Goal: Task Accomplishment & Management: Manage account settings

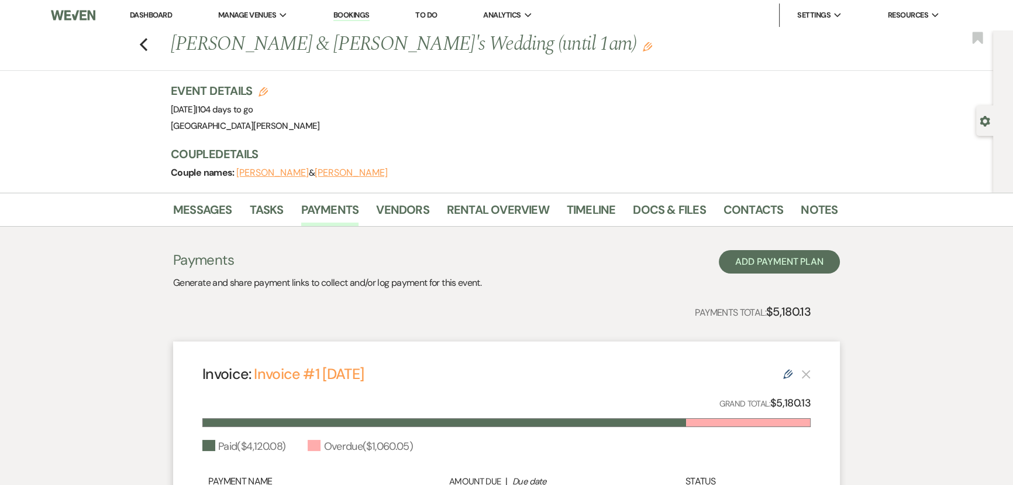
click at [146, 12] on link "Dashboard" at bounding box center [151, 15] width 42 height 10
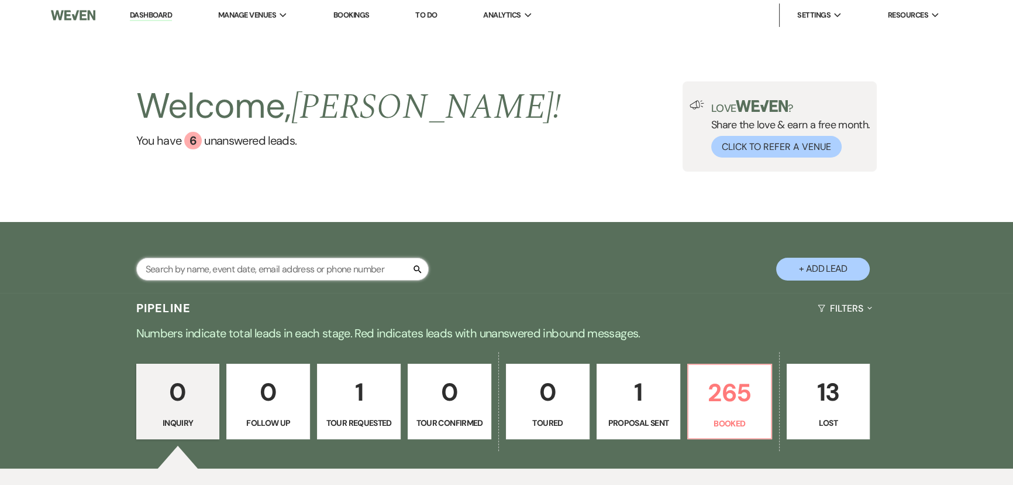
click at [214, 262] on input "text" at bounding box center [282, 268] width 293 height 23
type input "[PERSON_NAME]"
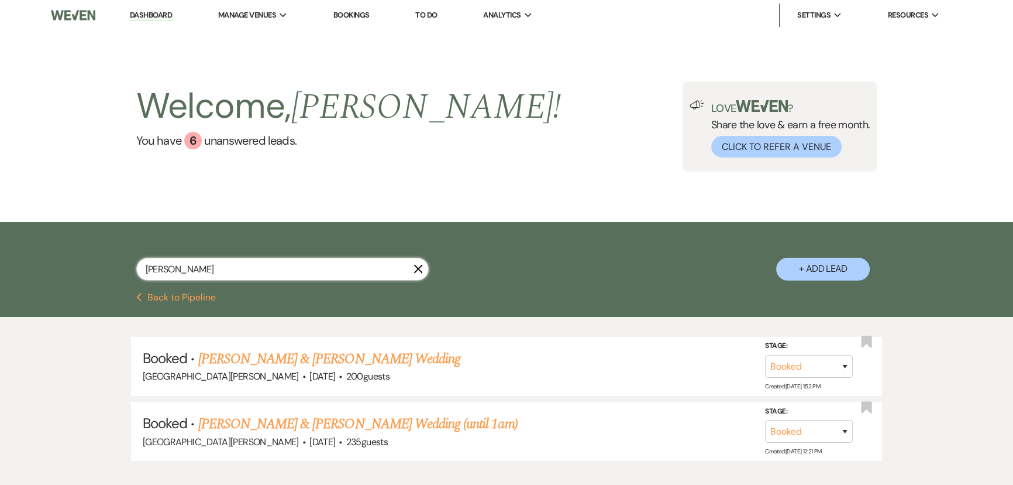
drag, startPoint x: 214, startPoint y: 262, endPoint x: 211, endPoint y: 269, distance: 7.9
click at [211, 269] on input "[PERSON_NAME]" at bounding box center [282, 268] width 293 height 23
click at [303, 369] on div "[GEOGRAPHIC_DATA][PERSON_NAME] · [DATE] · 200 guests" at bounding box center [507, 376] width 728 height 15
click at [303, 363] on link "[PERSON_NAME] & [PERSON_NAME] Wedding" at bounding box center [329, 358] width 262 height 21
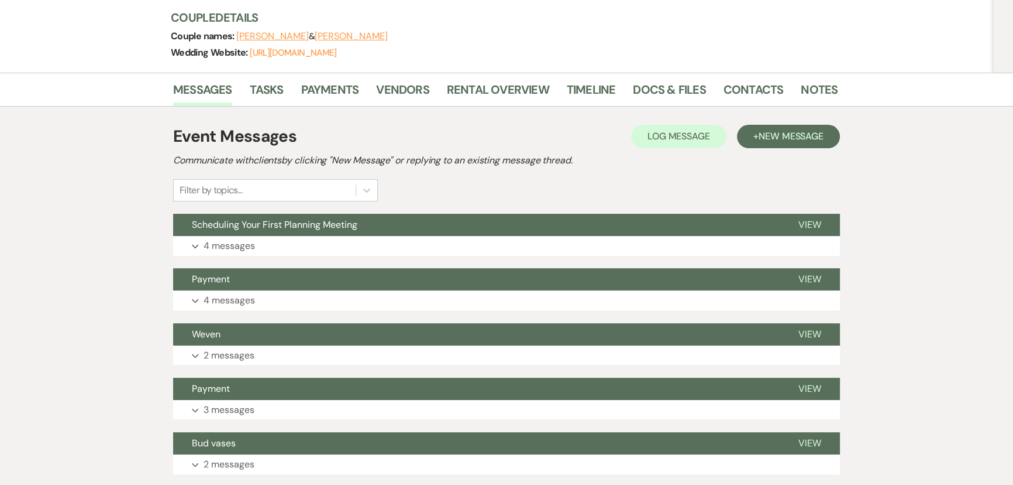
scroll to position [159, 0]
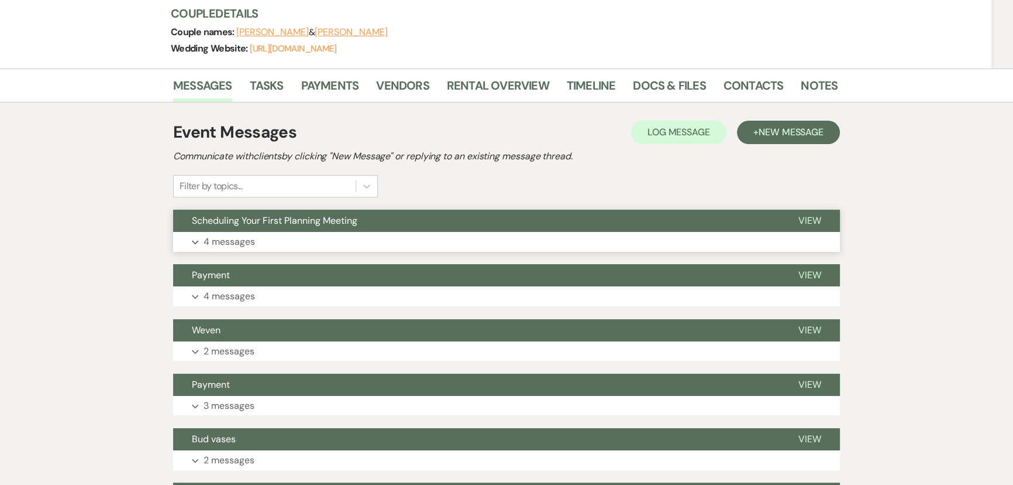
click at [284, 242] on button "Expand 4 messages" at bounding box center [506, 242] width 667 height 20
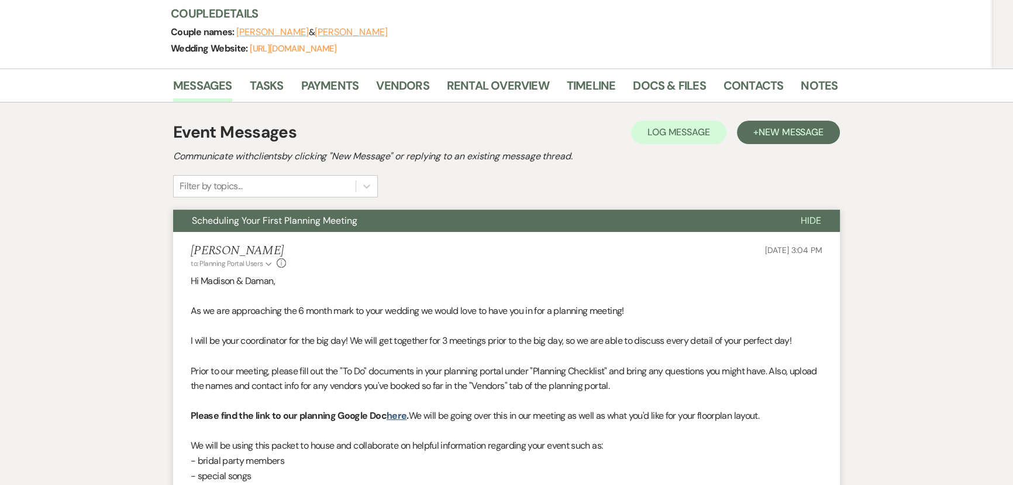
click at [363, 233] on li "[PERSON_NAME] to: Planning Portal Users Expand Info [DATE] 3:04 PM Hi [PERSON_N…" at bounding box center [506, 416] width 667 height 368
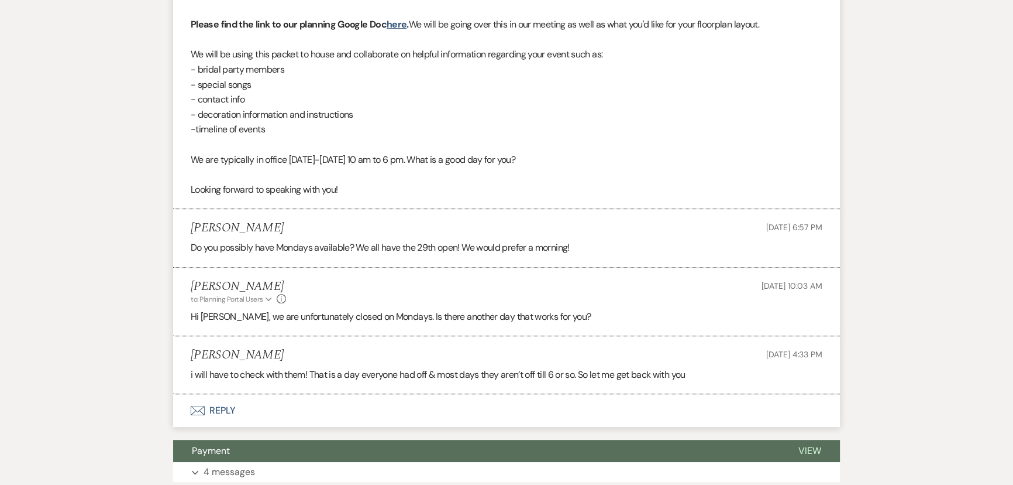
scroll to position [585, 0]
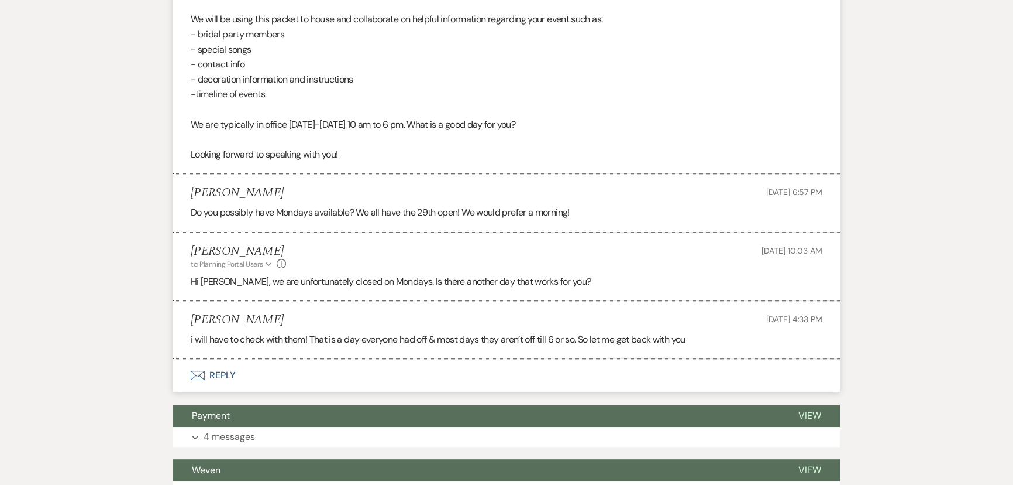
click at [306, 289] on li "[PERSON_NAME] to: Planning Portal Users Expand Info [DATE] 10:03 AM [GEOGRAPHIC…" at bounding box center [506, 266] width 667 height 68
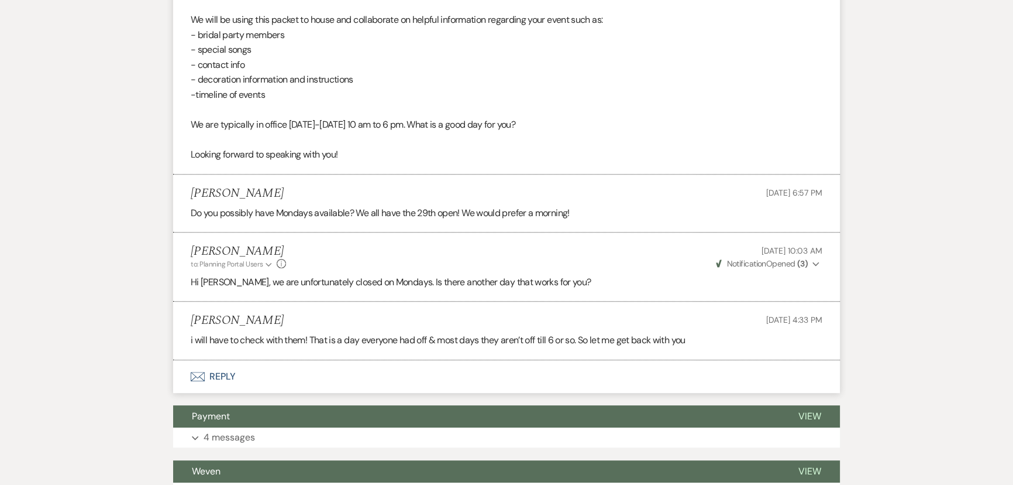
click at [410, 334] on p "i will have to check with them! That is a day everyone had off & most days they…" at bounding box center [507, 339] width 632 height 15
click at [152, 320] on div "Messages Tasks Payments Vendors Rental Overview Timeline Docs & Files Contacts …" at bounding box center [506, 435] width 1013 height 1586
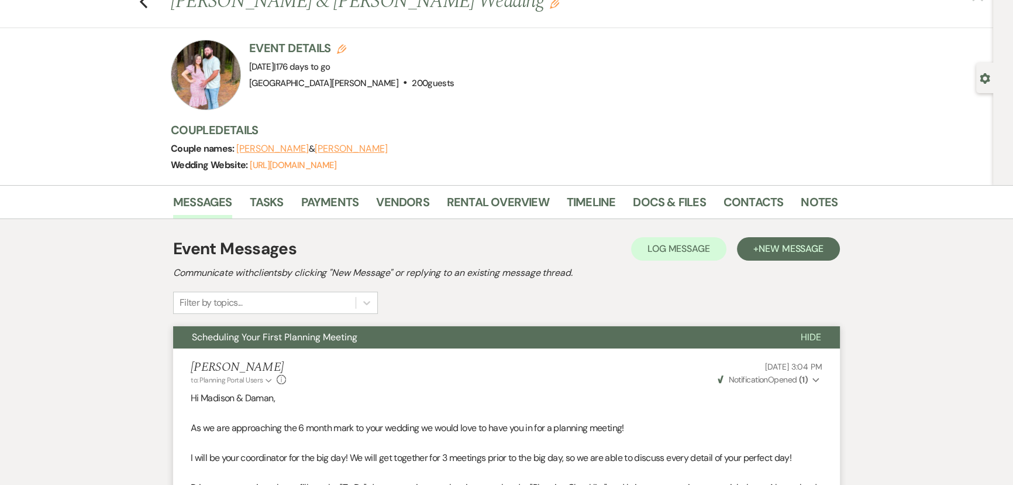
scroll to position [0, 0]
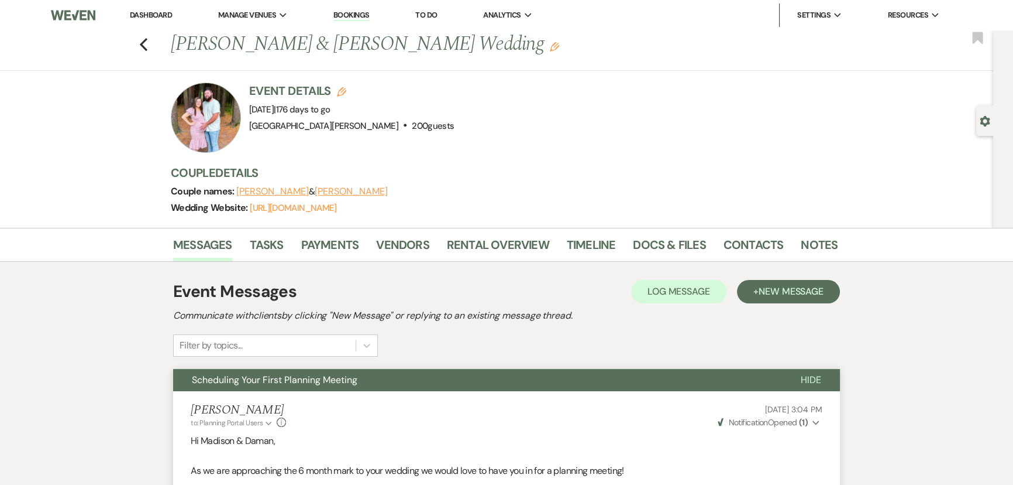
click at [155, 15] on link "Dashboard" at bounding box center [151, 15] width 42 height 10
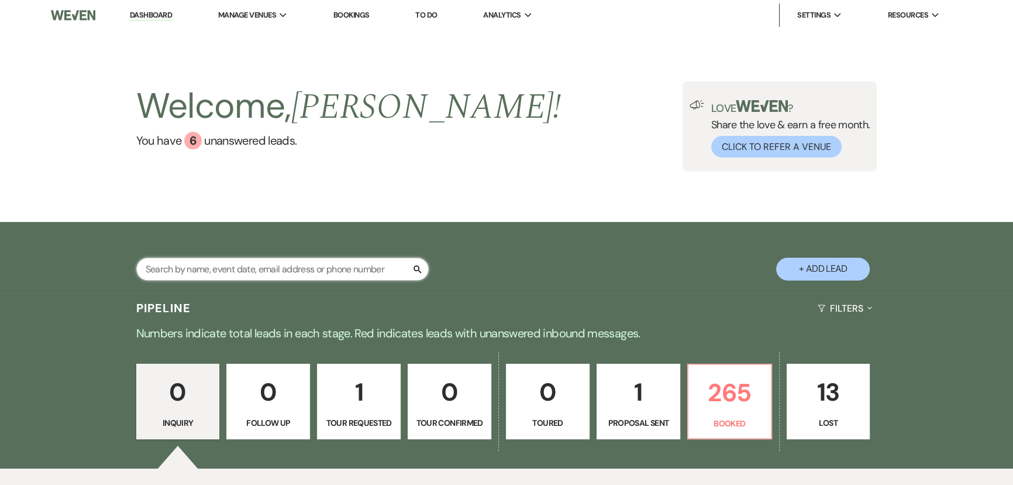
click at [306, 271] on input "text" at bounding box center [282, 268] width 293 height 23
type input "[PERSON_NAME]"
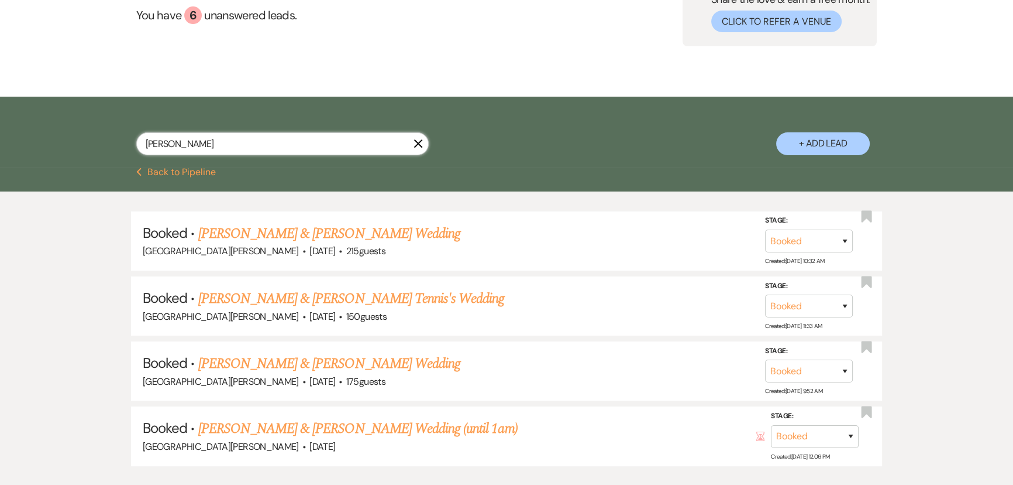
scroll to position [199, 0]
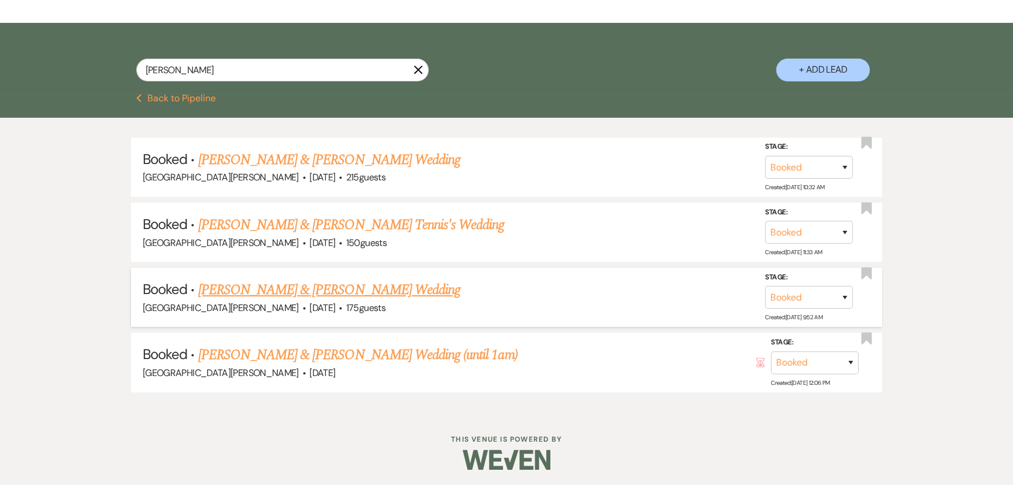
click at [352, 301] on div "[GEOGRAPHIC_DATA][PERSON_NAME] · [DATE] · 175 guests" at bounding box center [507, 307] width 728 height 15
click at [352, 286] on link "[PERSON_NAME] & [PERSON_NAME] Wedding" at bounding box center [329, 289] width 262 height 21
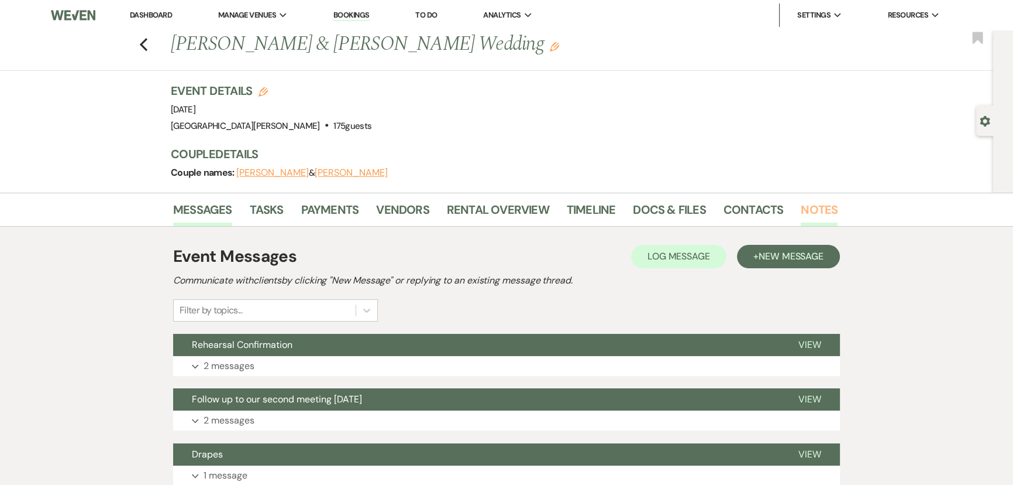
click at [826, 215] on link "Notes" at bounding box center [819, 213] width 37 height 26
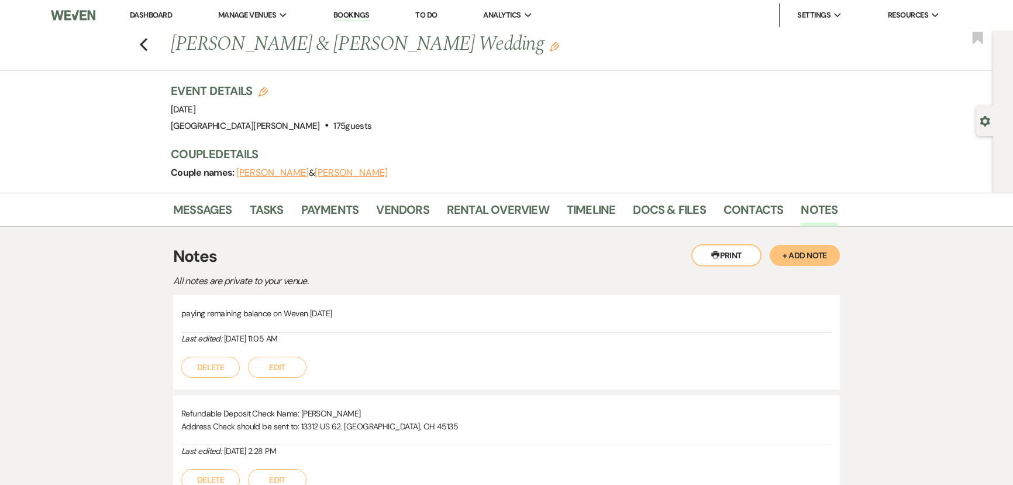
click at [817, 261] on button "+ Add Note" at bounding box center [805, 255] width 70 height 21
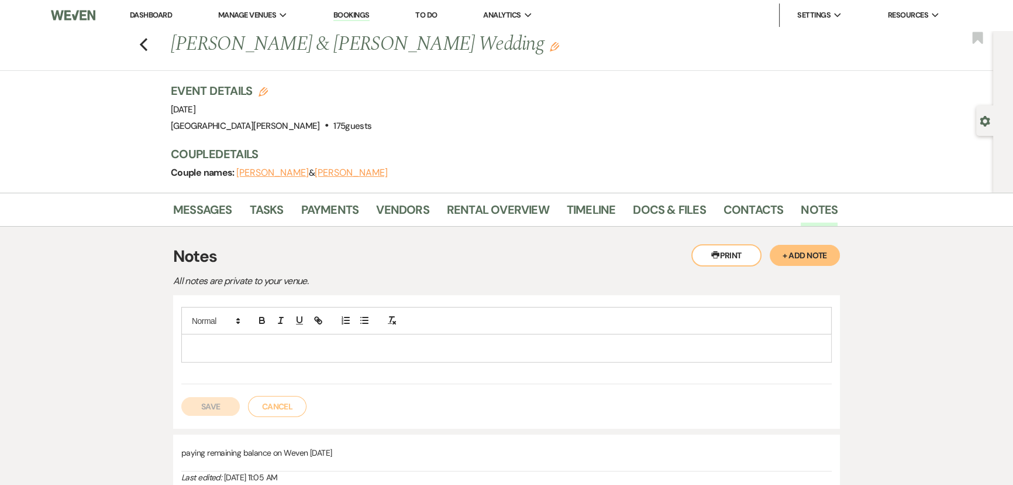
click at [419, 346] on p at bounding box center [507, 347] width 632 height 13
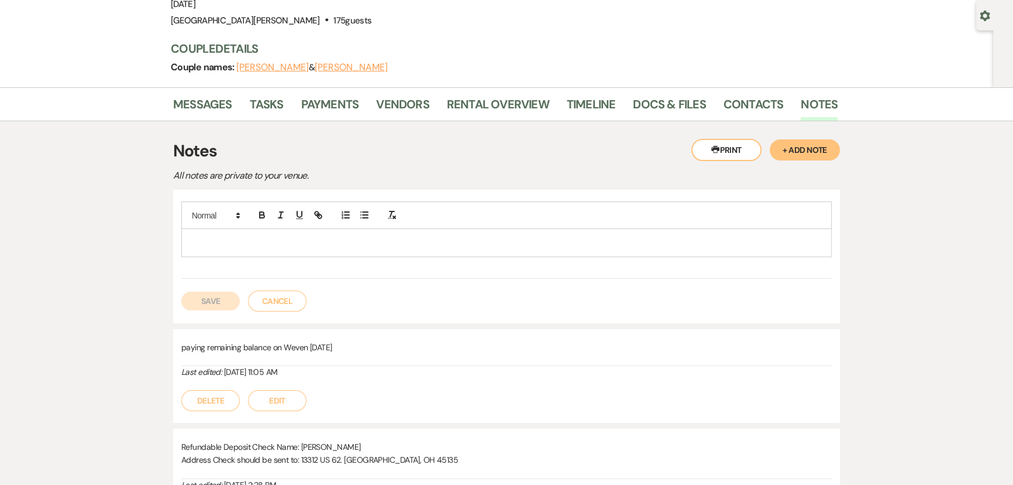
scroll to position [106, 0]
click at [284, 304] on button "Cancel" at bounding box center [277, 300] width 59 height 21
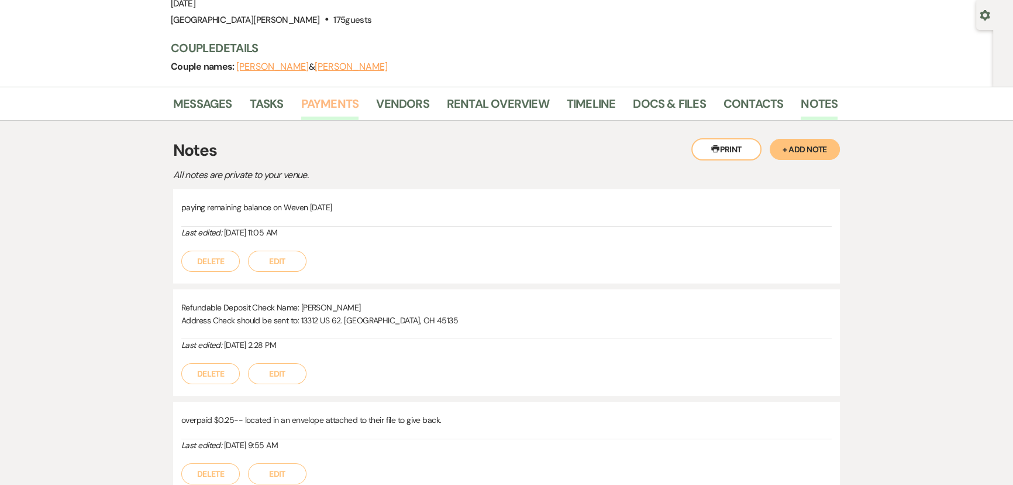
click at [339, 104] on link "Payments" at bounding box center [330, 107] width 58 height 26
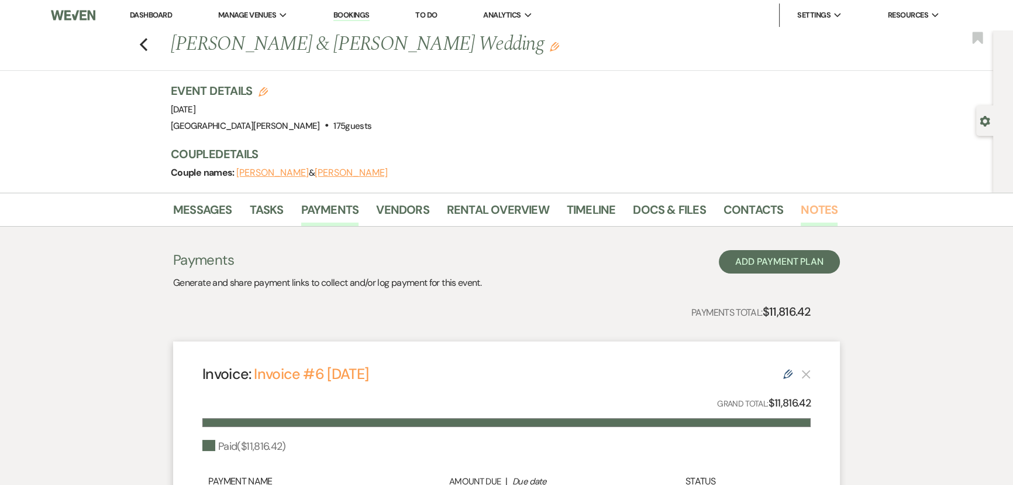
click at [821, 218] on link "Notes" at bounding box center [819, 213] width 37 height 26
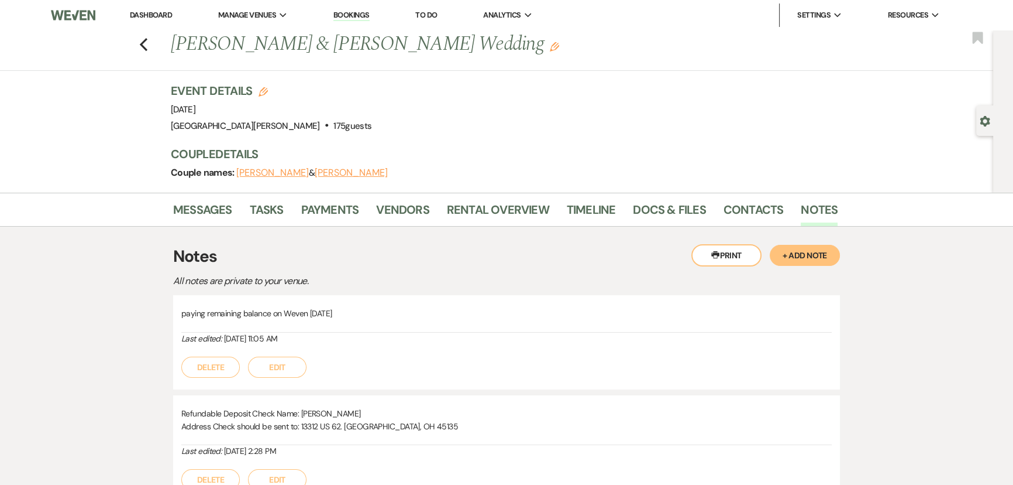
click at [798, 251] on button "+ Add Note" at bounding box center [805, 255] width 70 height 21
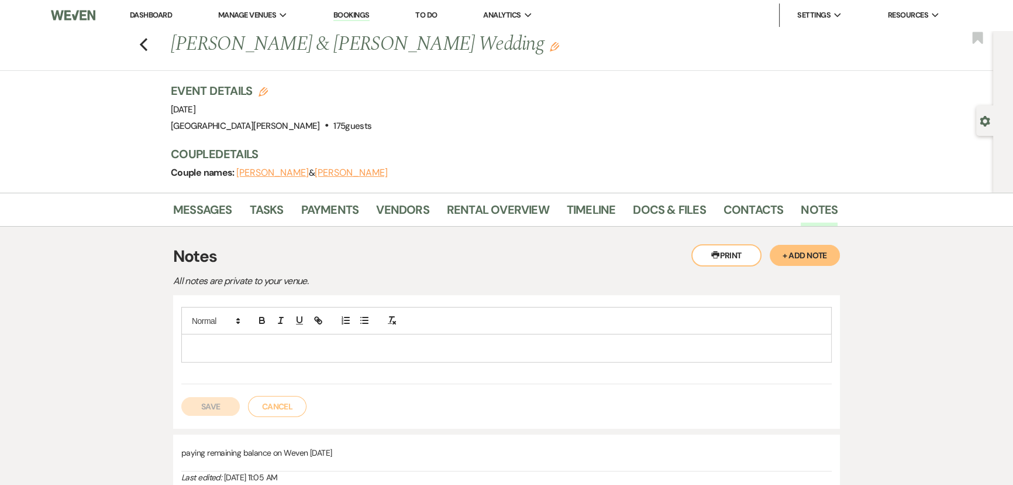
click at [392, 347] on p at bounding box center [507, 347] width 632 height 13
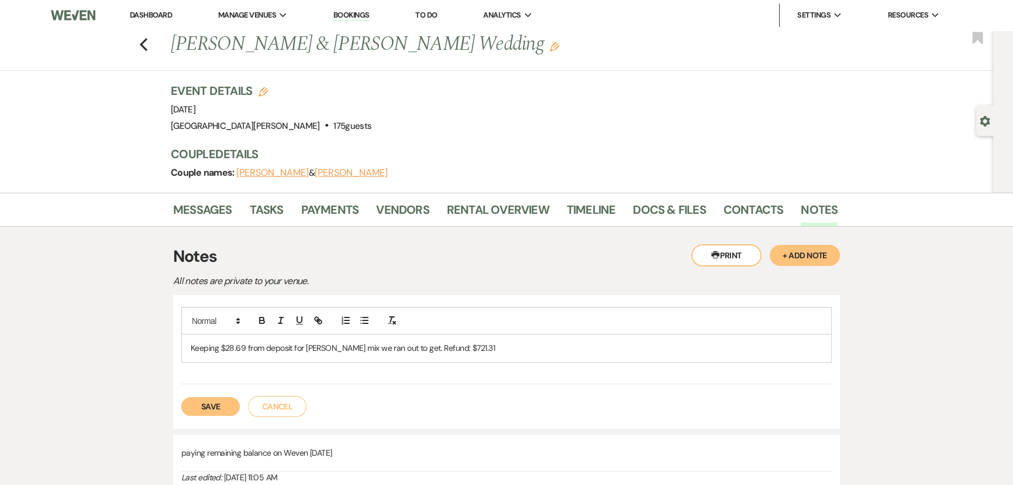
click at [215, 410] on button "Save" at bounding box center [210, 406] width 59 height 19
